Goal: Information Seeking & Learning: Check status

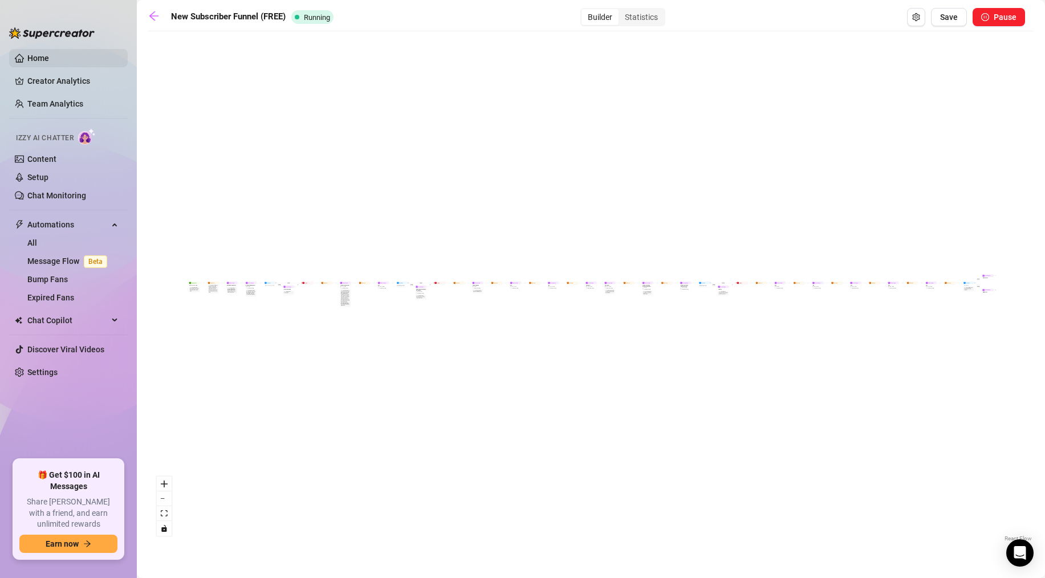
click at [39, 63] on link "Home" at bounding box center [38, 58] width 22 height 9
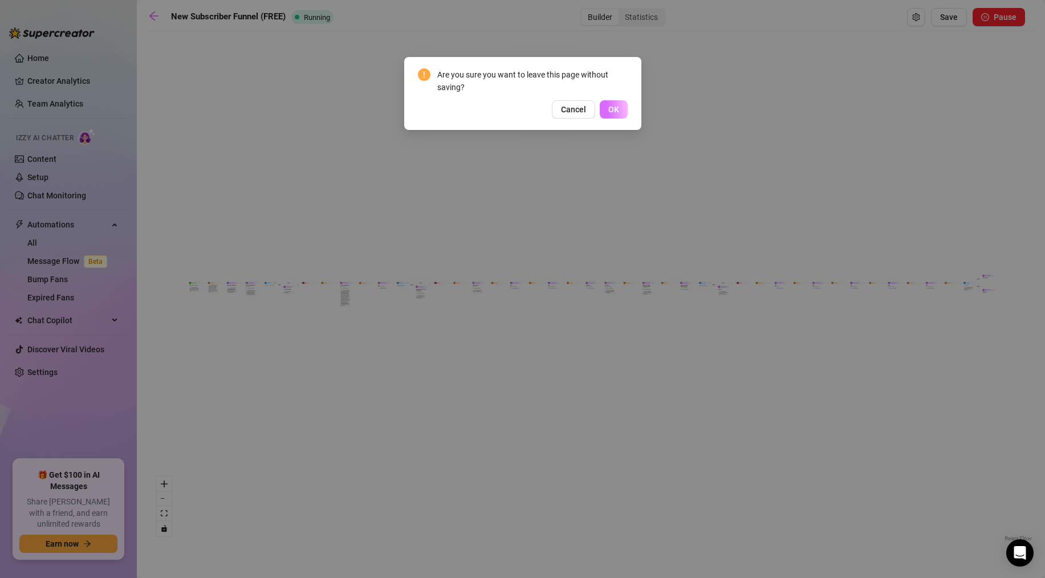
click at [617, 109] on span "OK" at bounding box center [613, 109] width 11 height 9
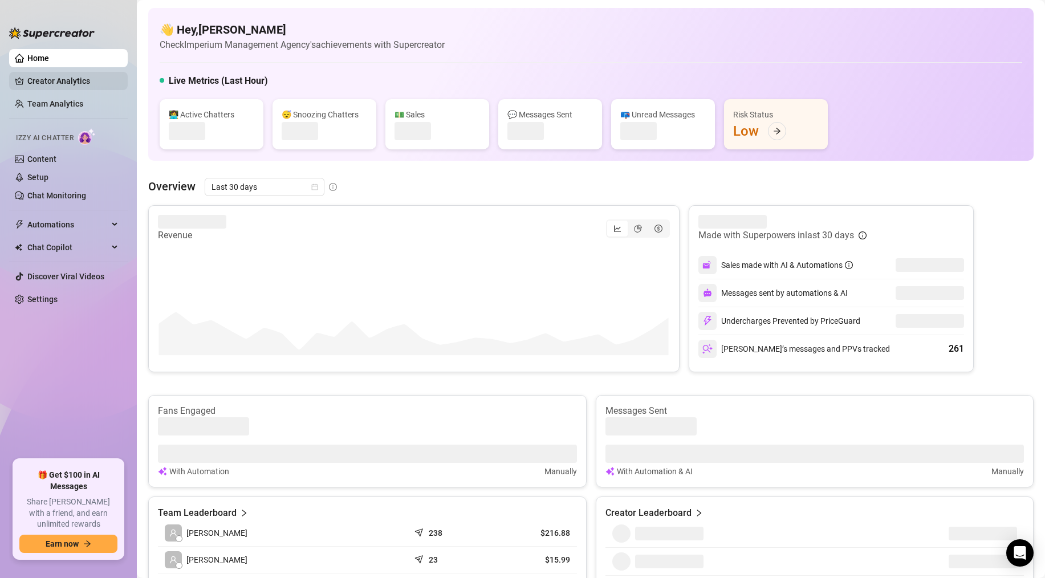
click at [27, 74] on link "Creator Analytics" at bounding box center [72, 81] width 91 height 18
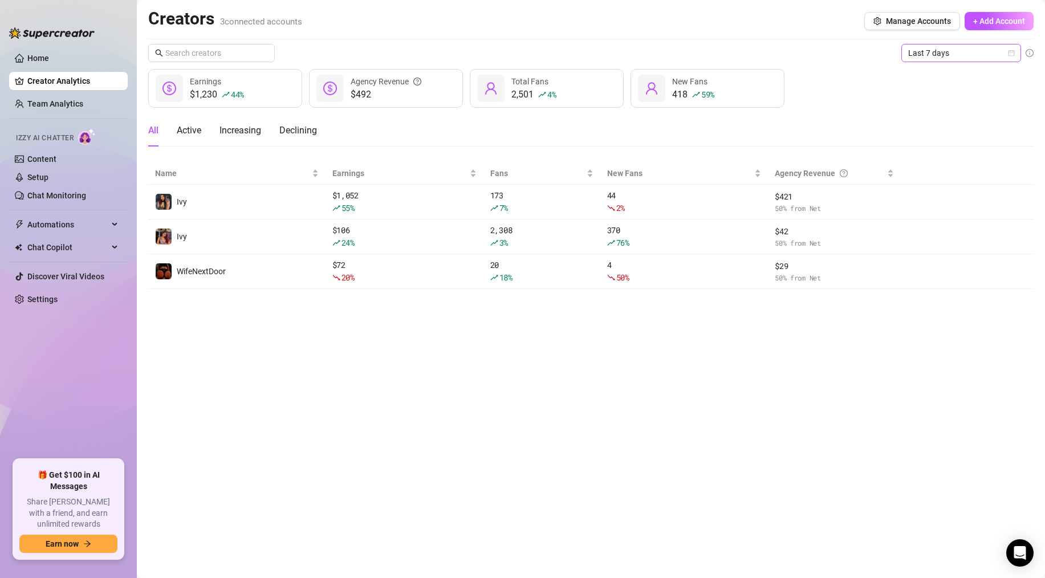
click at [932, 52] on span "Last 7 days" at bounding box center [961, 52] width 106 height 17
click at [931, 72] on div "Last 24 hours" at bounding box center [960, 76] width 101 height 13
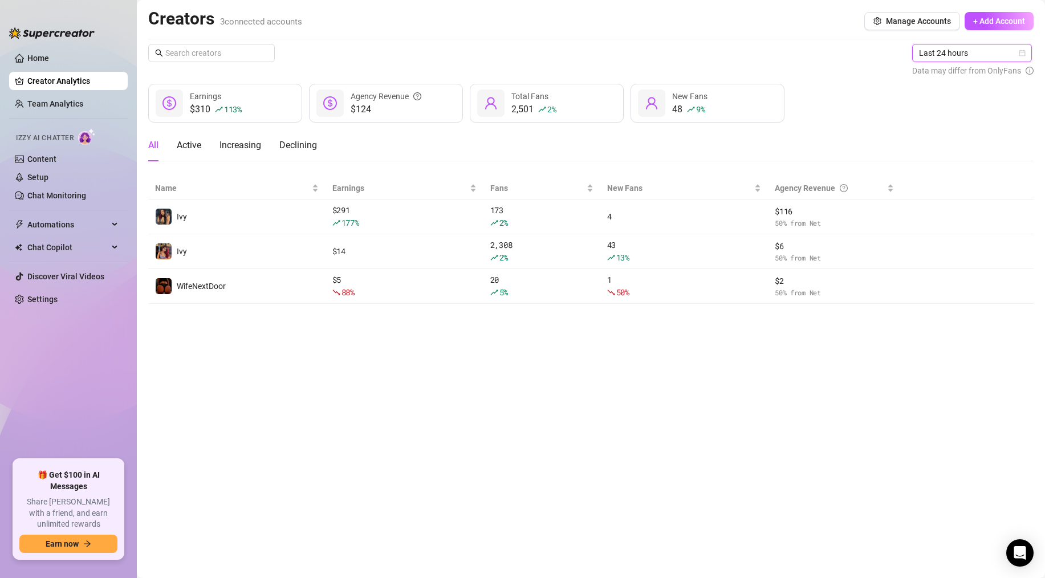
click at [709, 36] on div "Creators 3 connected accounts Manage Accounts + Add Account Last 24 hours Last …" at bounding box center [590, 156] width 885 height 296
drag, startPoint x: 725, startPoint y: 45, endPoint x: 637, endPoint y: 42, distance: 88.4
click at [637, 42] on div "Creators 3 connected accounts Manage Accounts + Add Account Last 24 hours Data …" at bounding box center [590, 156] width 885 height 296
